Goal: Find contact information: Find contact information

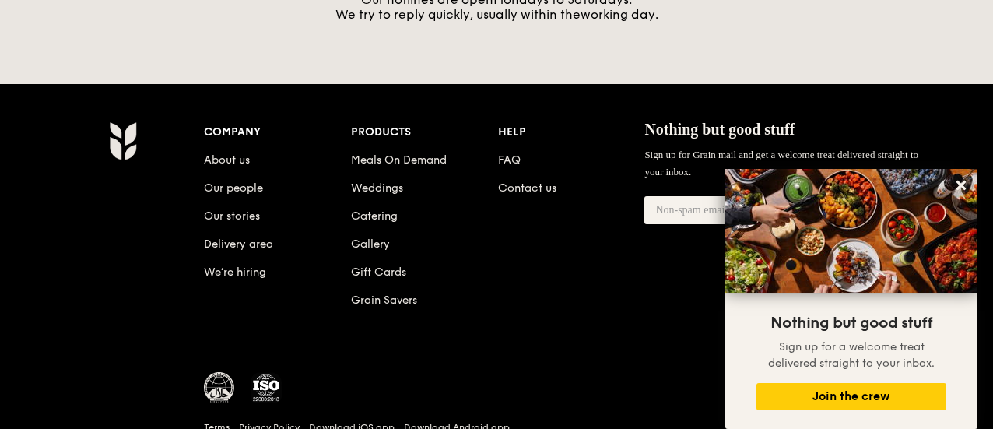
scroll to position [824, 0]
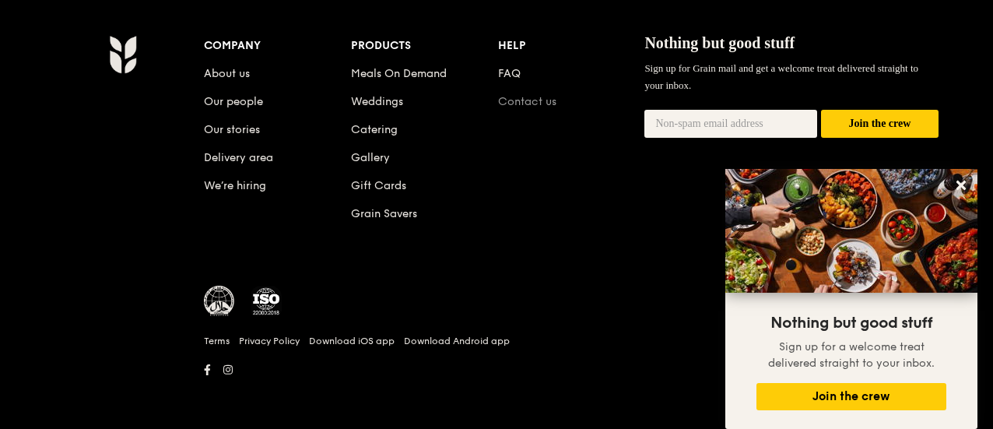
click at [543, 100] on link "Contact us" at bounding box center [527, 101] width 58 height 13
click at [559, 128] on div "Company About us Our people Our stories Delivery area We’re hiring Products Mea…" at bounding box center [571, 141] width 735 height 213
click at [544, 103] on link "Contact us" at bounding box center [527, 101] width 58 height 13
click at [545, 100] on link "Contact us" at bounding box center [527, 101] width 58 height 13
click at [549, 99] on link "Contact us" at bounding box center [527, 101] width 58 height 13
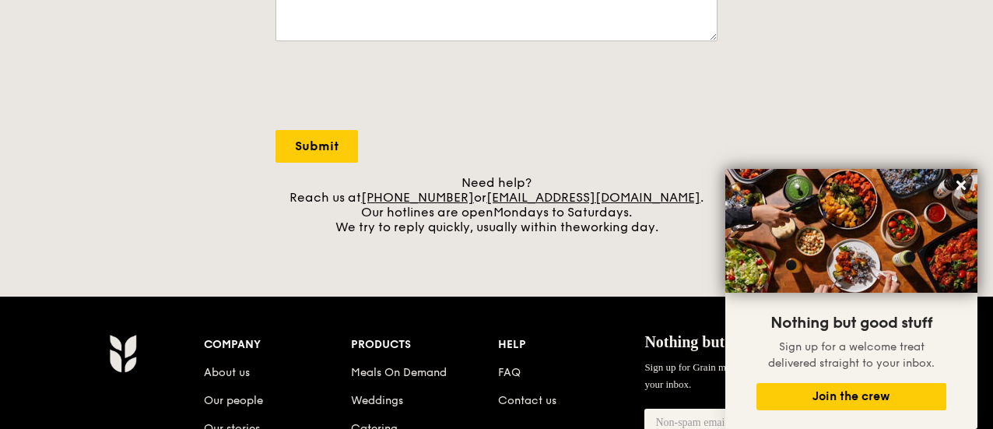
scroll to position [623, 0]
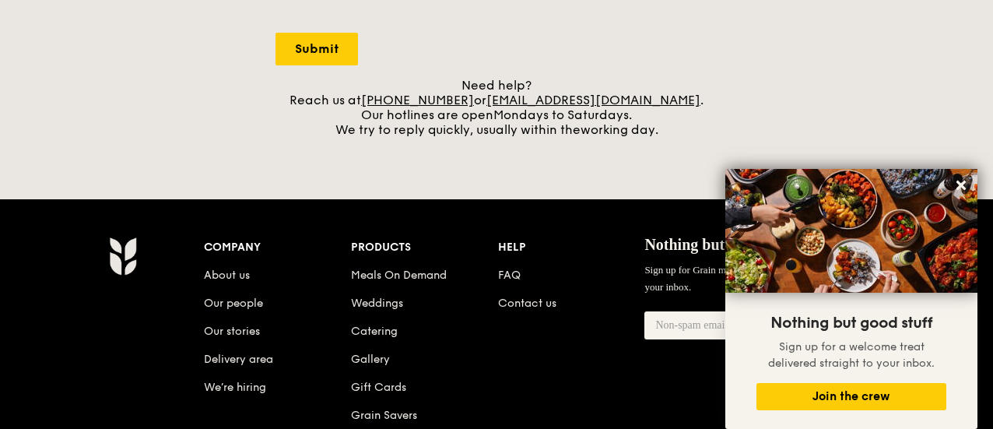
click at [490, 181] on div "Grain logo Meals On Demand Weddings Catering Contact us Log in Contact us We lo…" at bounding box center [496, 4] width 993 height 1255
click at [490, 166] on div "Grain logo Meals On Demand Weddings Catering Contact us Log in Contact us We lo…" at bounding box center [496, 4] width 993 height 1255
click at [961, 178] on icon at bounding box center [961, 185] width 14 height 14
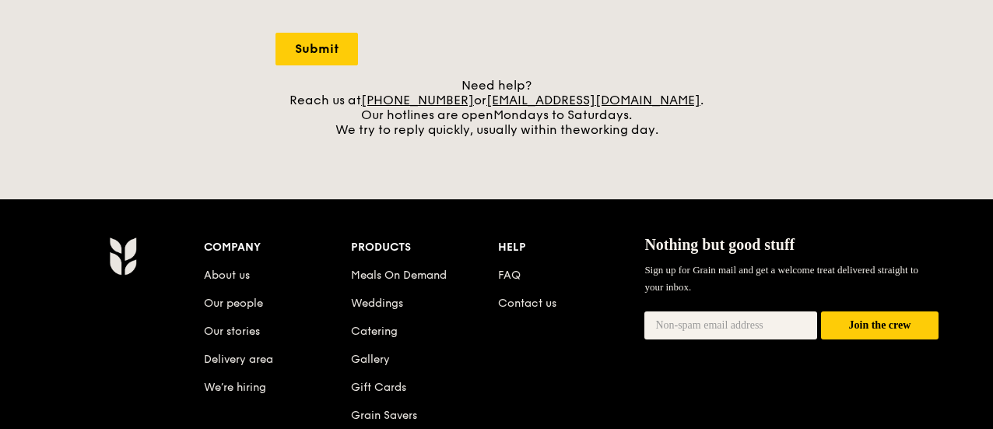
click at [704, 132] on div "Need help? Reach us at [PHONE_NUMBER] or [EMAIL_ADDRESS][DOMAIN_NAME] . Our hot…" at bounding box center [497, 107] width 442 height 59
click at [666, 213] on div "Company About us Our people Our stories Delivery area We’re hiring Products Mea…" at bounding box center [496, 415] width 993 height 433
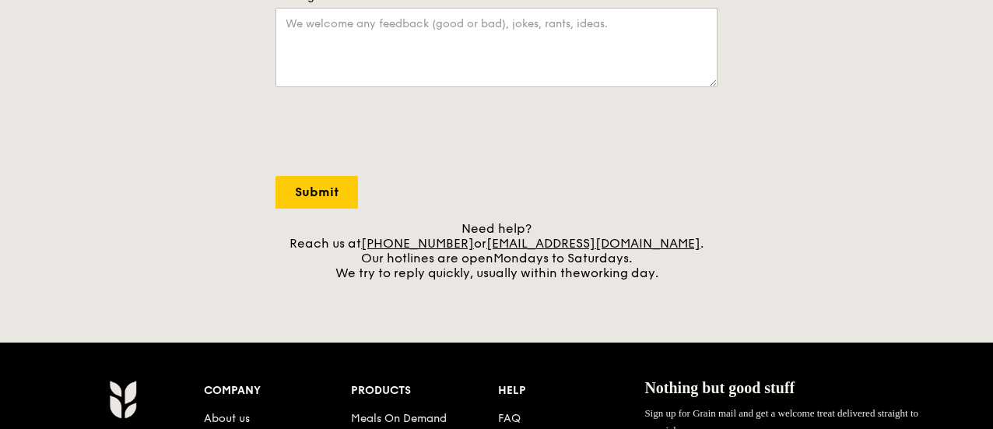
scroll to position [389, 0]
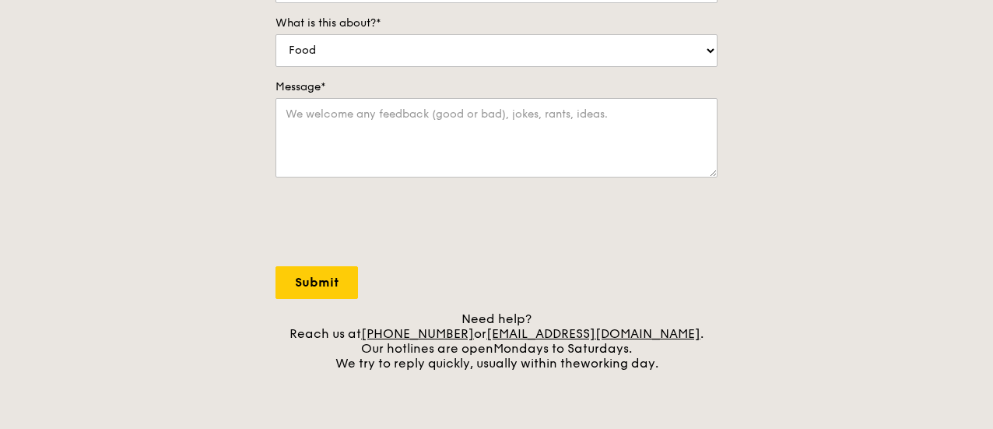
click at [746, 185] on div "Contact us We love hearing from our customers. Talk to us about anything. We ar…" at bounding box center [496, 45] width 993 height 651
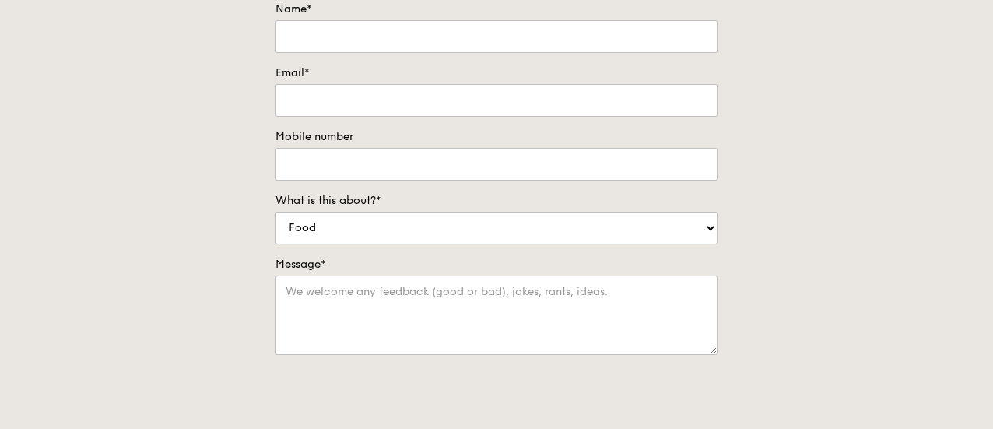
scroll to position [0, 0]
